Goal: Task Accomplishment & Management: Use online tool/utility

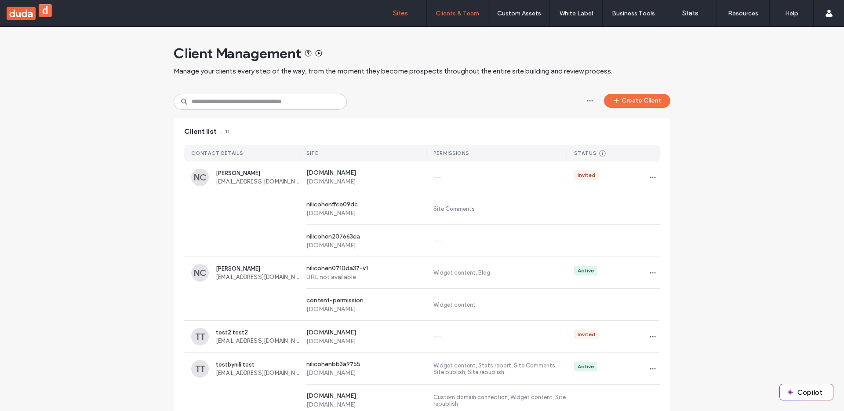
click at [409, 11] on link "Sites" at bounding box center [400, 13] width 52 height 26
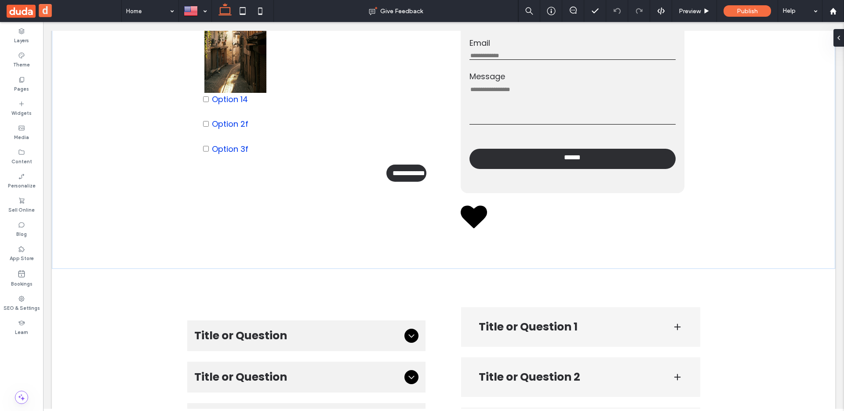
scroll to position [174, 0]
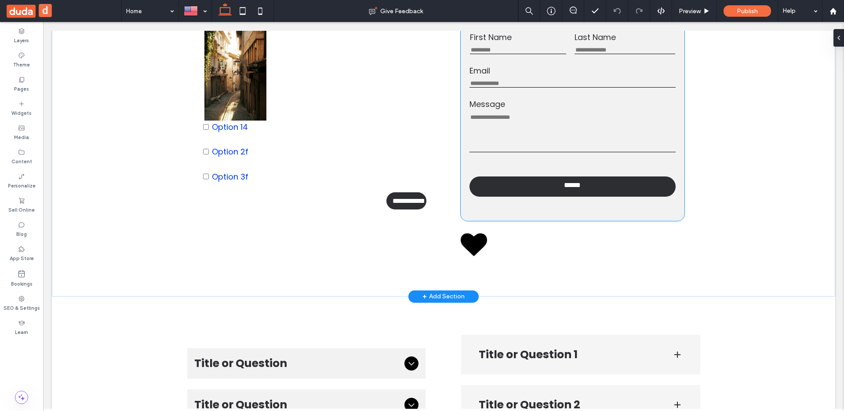
click at [474, 110] on label "Message" at bounding box center [573, 104] width 206 height 12
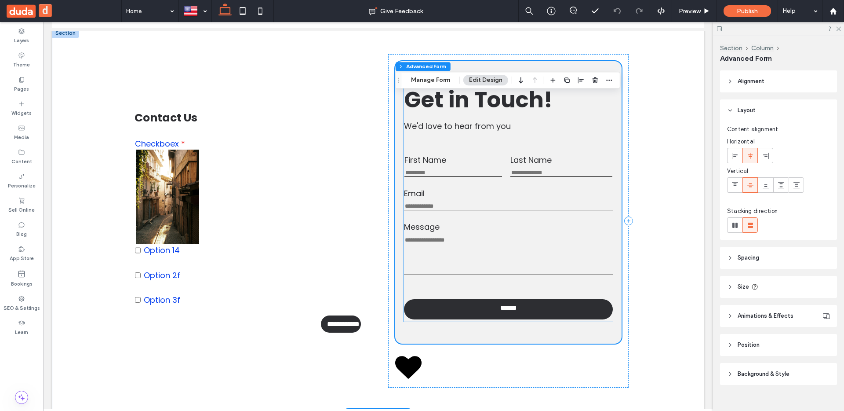
scroll to position [0, 0]
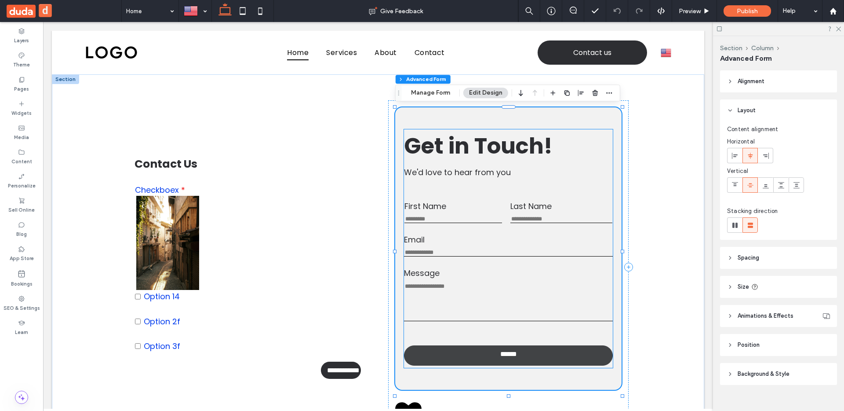
click at [539, 363] on link "******" at bounding box center [508, 355] width 208 height 20
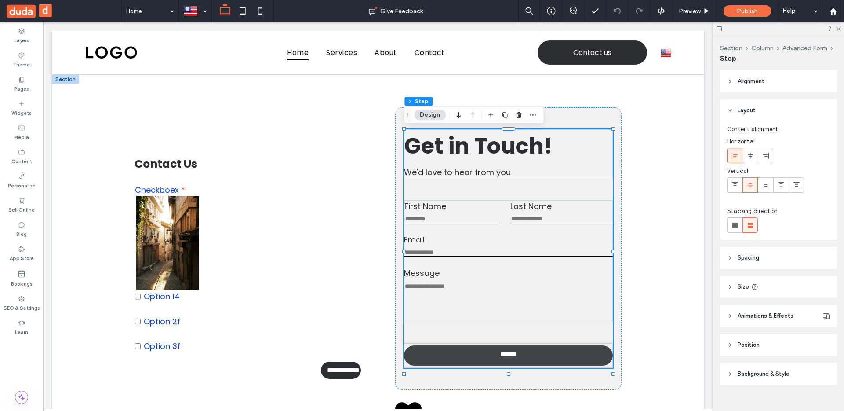
click at [539, 363] on link "******" at bounding box center [508, 355] width 208 height 20
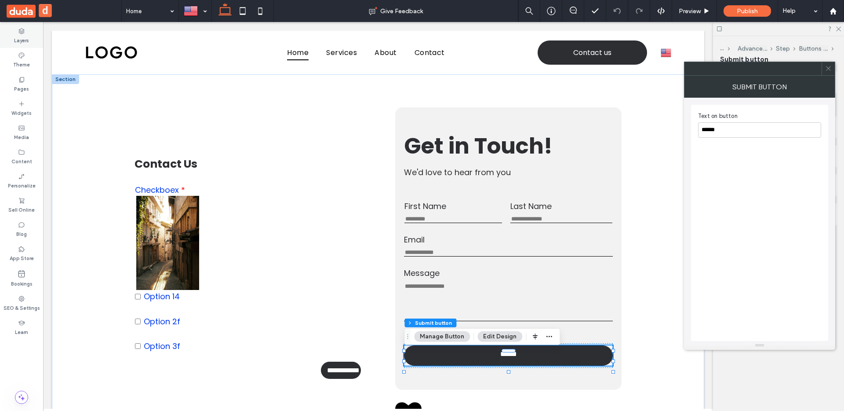
click at [18, 40] on label "Layers" at bounding box center [21, 40] width 15 height 10
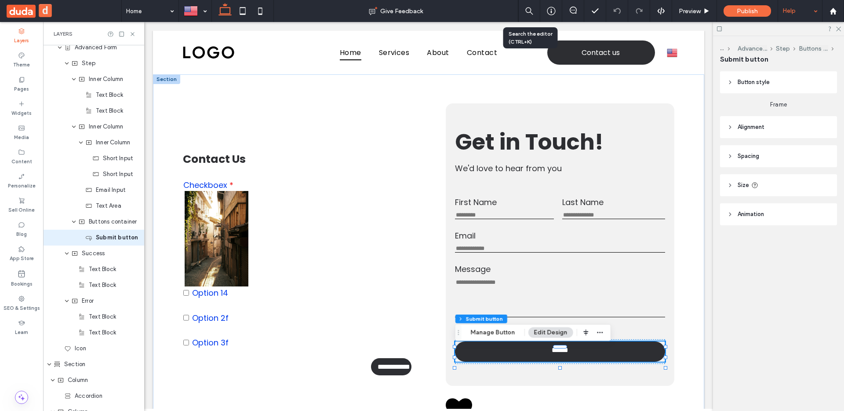
scroll to position [284, 0]
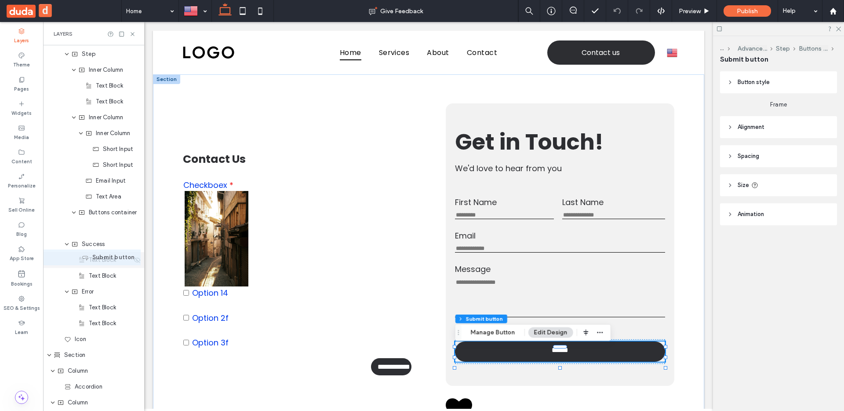
drag, startPoint x: 102, startPoint y: 225, endPoint x: 98, endPoint y: 255, distance: 29.7
click at [99, 255] on div "Header Section Column Image Column Navigation Links Column Button Icon Column H…" at bounding box center [93, 307] width 101 height 1092
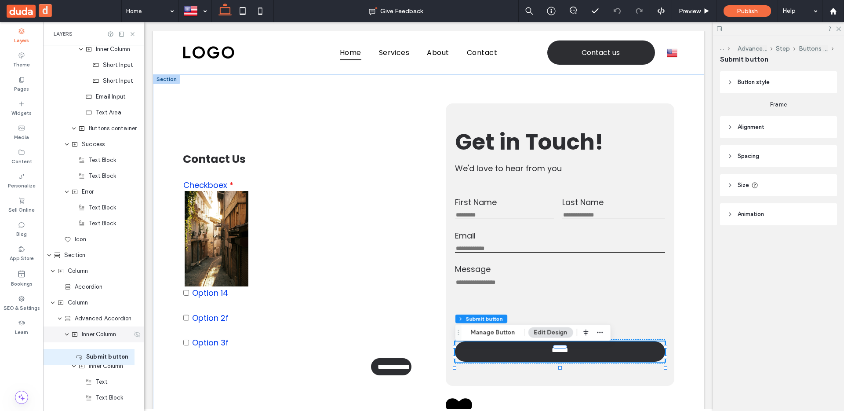
drag, startPoint x: 95, startPoint y: 227, endPoint x: 77, endPoint y: 332, distance: 106.7
click at [77, 332] on div "Header Section Column Image Column Navigation Links Column Button Icon Column H…" at bounding box center [93, 223] width 101 height 1092
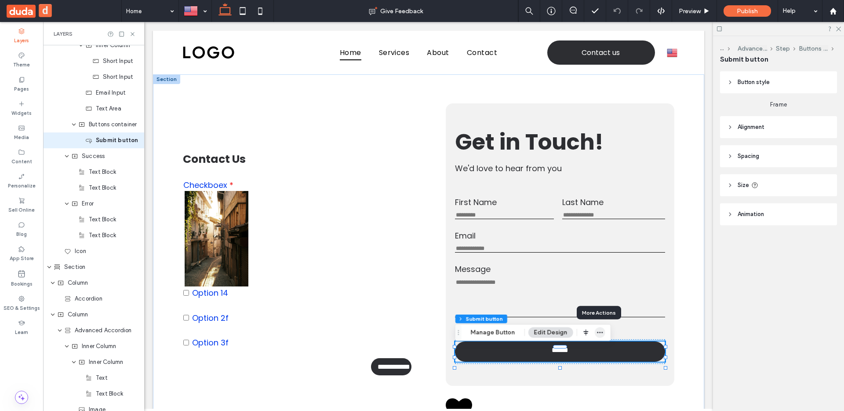
click at [597, 332] on icon "button" at bounding box center [600, 332] width 7 height 7
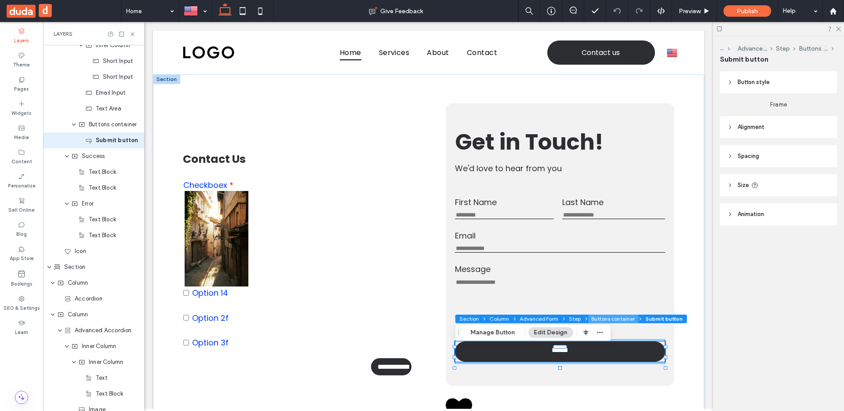
click at [595, 317] on button "Buttons container" at bounding box center [613, 318] width 51 height 9
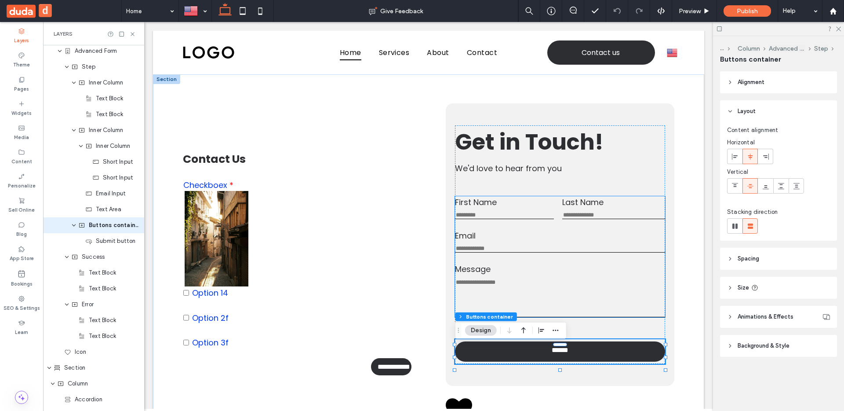
scroll to position [268, 0]
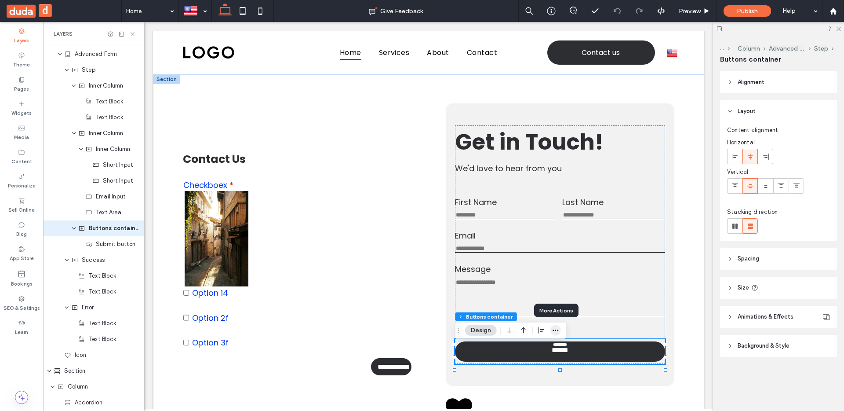
click at [555, 329] on icon "button" at bounding box center [555, 330] width 7 height 7
click at [555, 330] on use "button" at bounding box center [556, 329] width 6 height 1
click at [18, 107] on div "Widgets" at bounding box center [21, 108] width 43 height 24
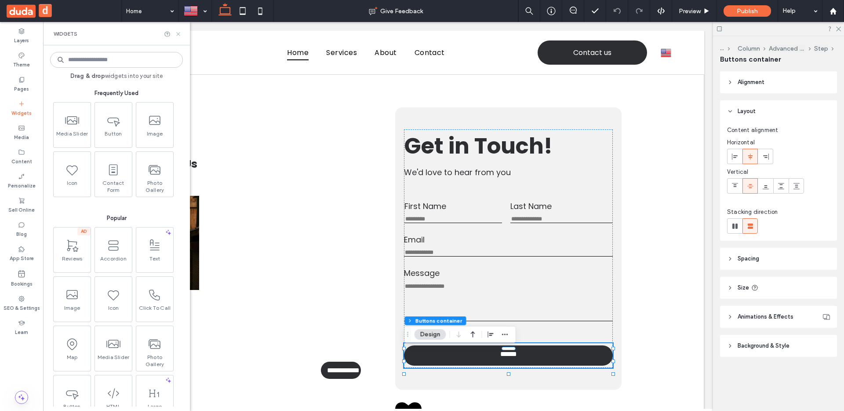
click at [180, 34] on icon at bounding box center [178, 34] width 7 height 7
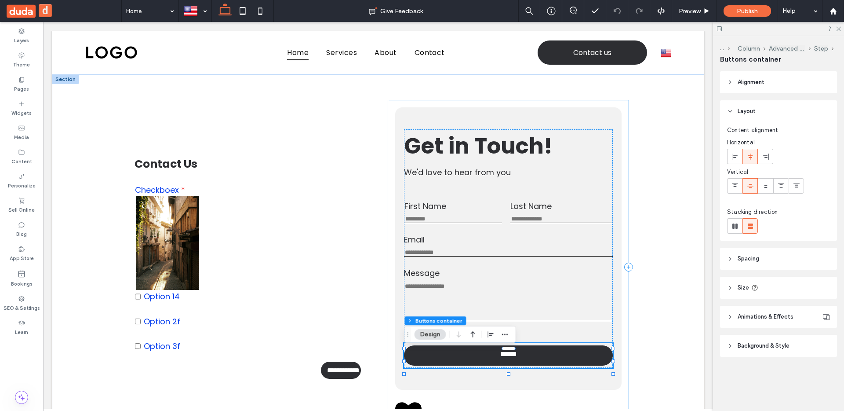
click at [419, 106] on div "First Name This field is required Last Name This field is required Email Email …" at bounding box center [508, 266] width 241 height 333
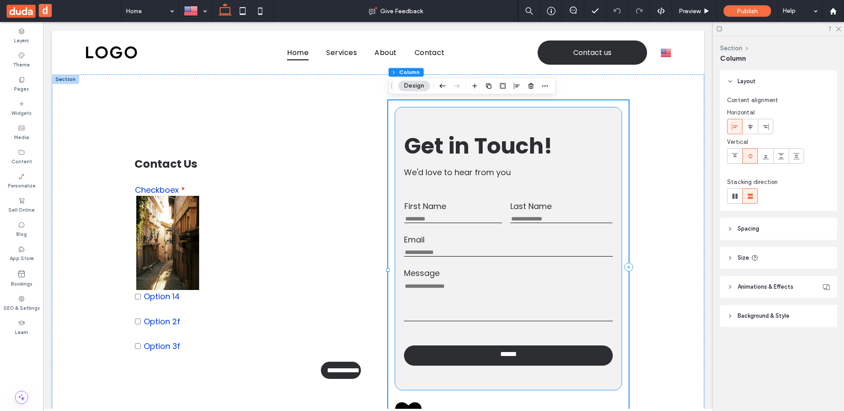
click at [418, 110] on div "First Name This field is required Last Name This field is required Email Email …" at bounding box center [508, 248] width 227 height 282
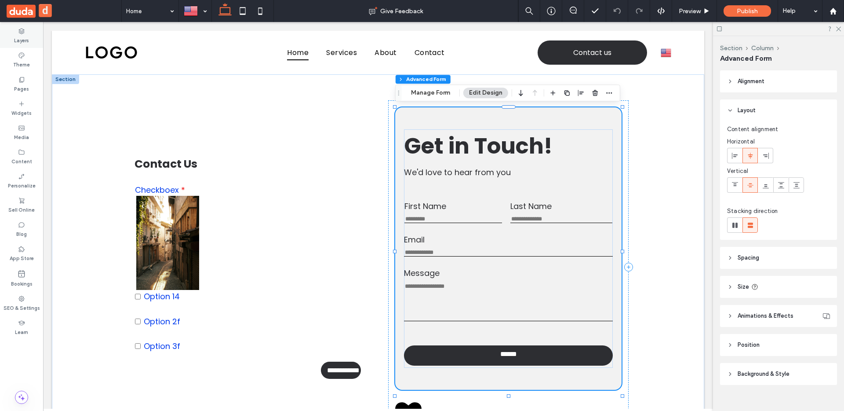
click at [19, 44] on label "Layers" at bounding box center [21, 40] width 15 height 10
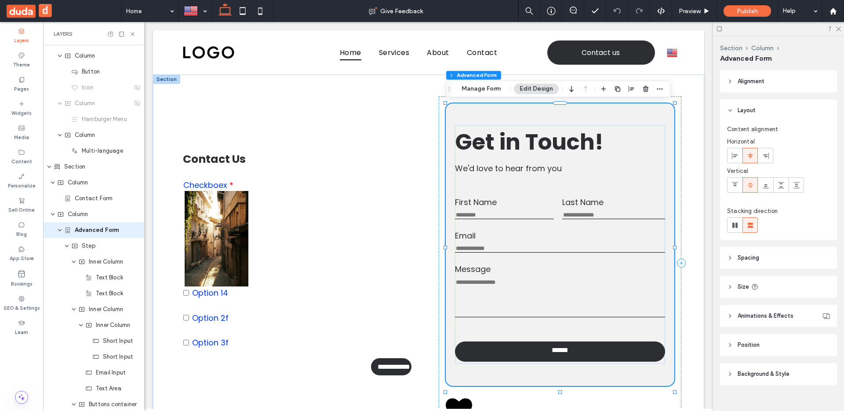
scroll to position [94, 0]
